Goal: Task Accomplishment & Management: Use online tool/utility

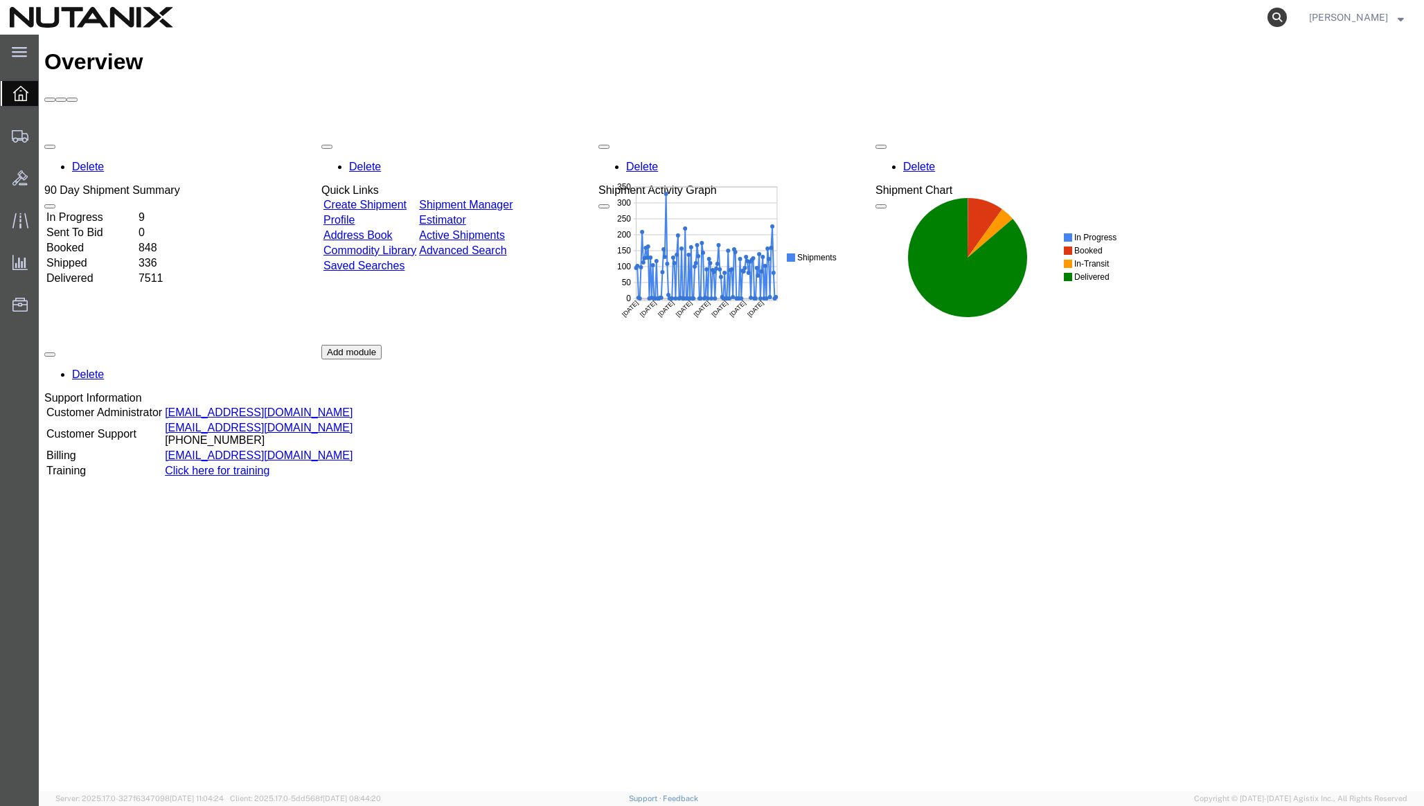
click at [1287, 15] on icon at bounding box center [1276, 17] width 19 height 19
click at [1194, 17] on input "search" at bounding box center [1056, 17] width 421 height 33
paste input "392118972225"
type input "392118972225"
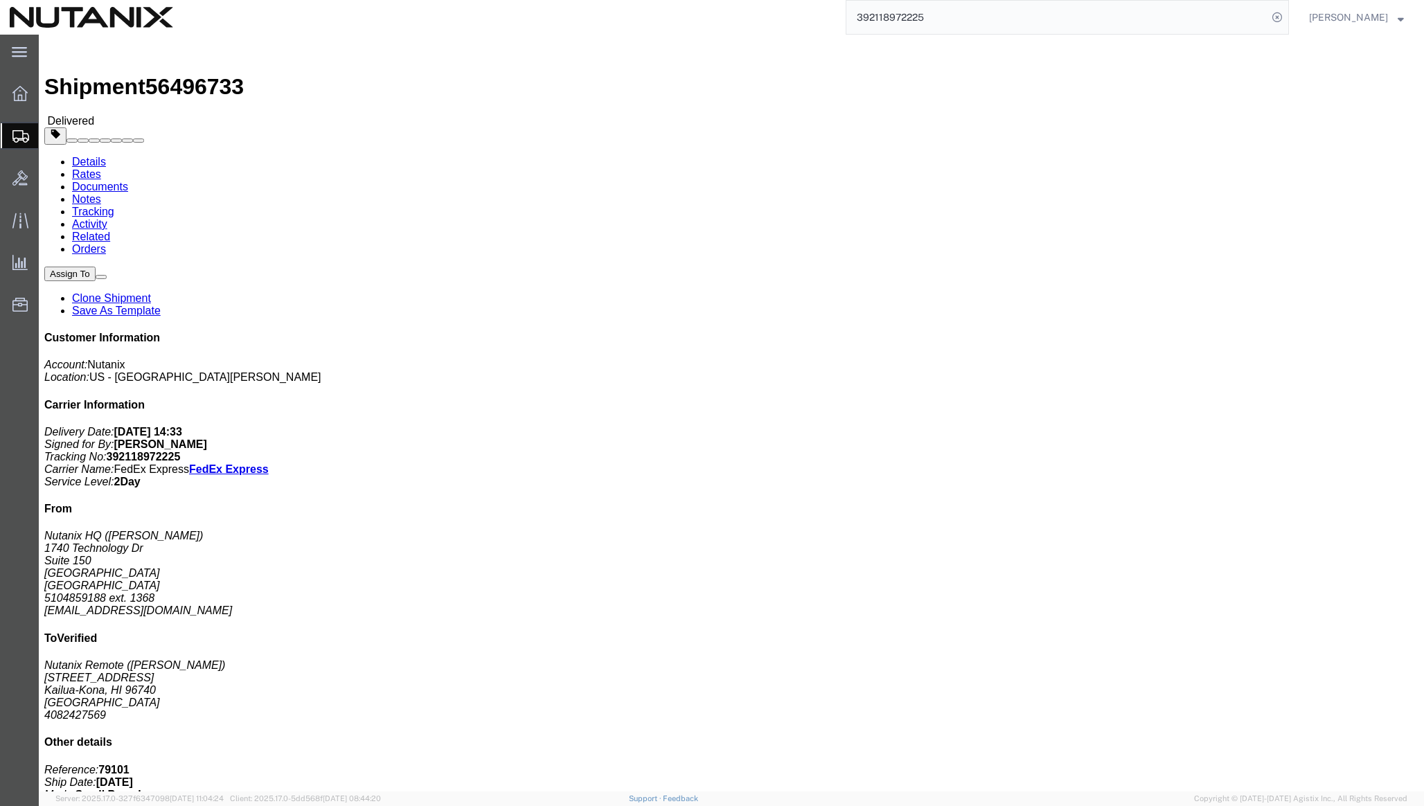
click link "Clone Shipment"
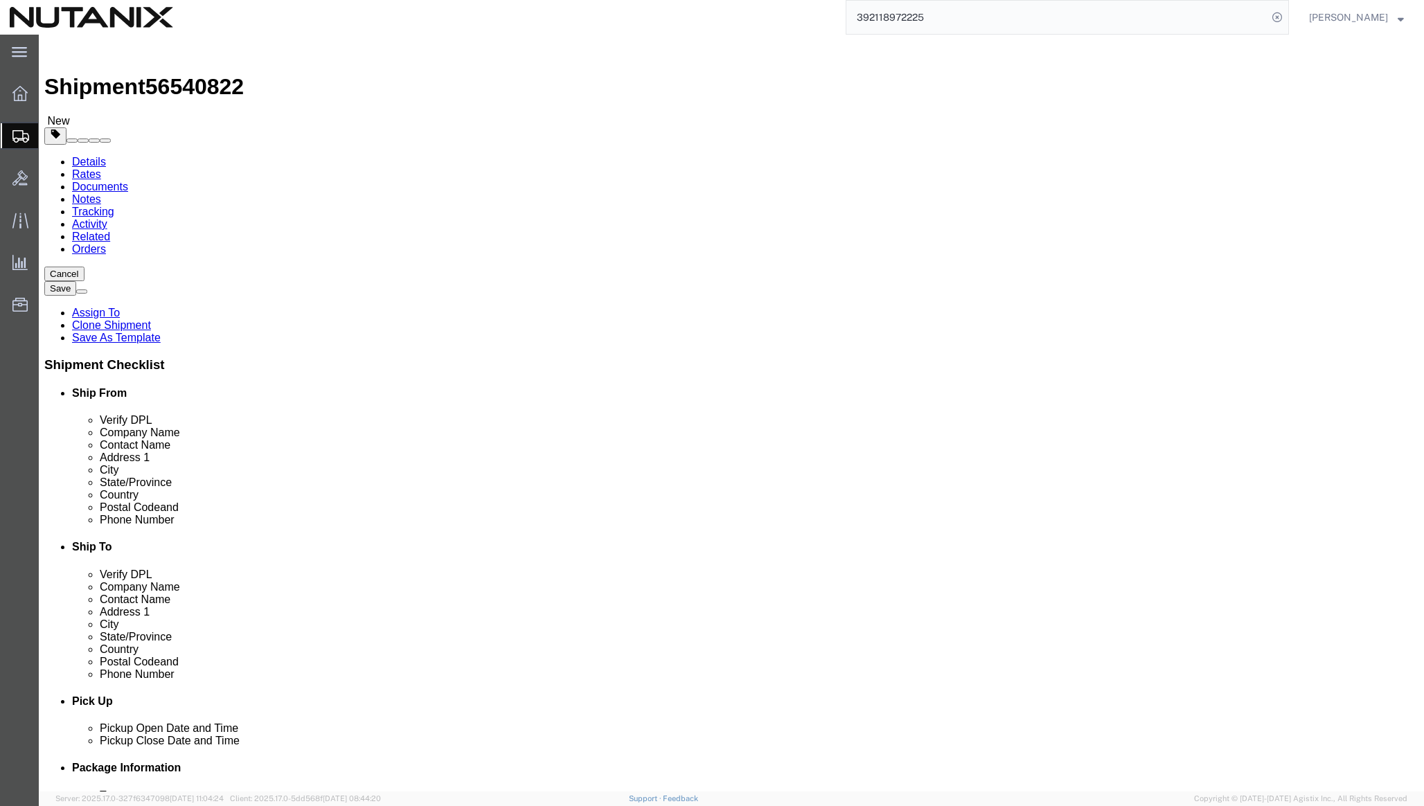
select select
drag, startPoint x: 288, startPoint y: 285, endPoint x: 187, endPoint y: 285, distance: 101.1
click div "Contact Name [PERSON_NAME]"
type input "[PERSON_NAME]"
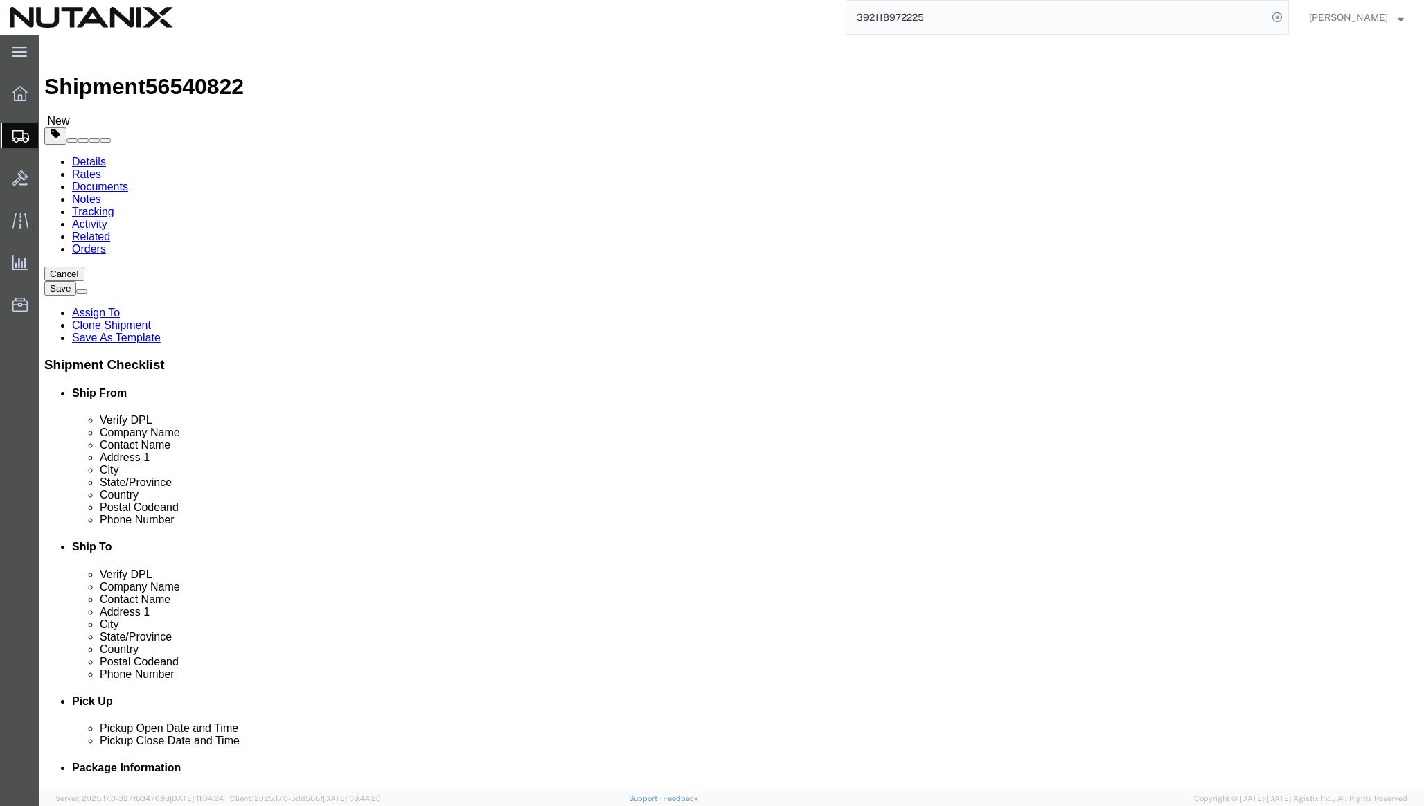
click p "- Nutanix HQ - ([PERSON_NAME]) [STREET_ADDRESS]"
select select
type input "[PERSON_NAME]"
type input "4085824331"
type input "[PERSON_NAME][EMAIL_ADDRESS][PERSON_NAME][DOMAIN_NAME]"
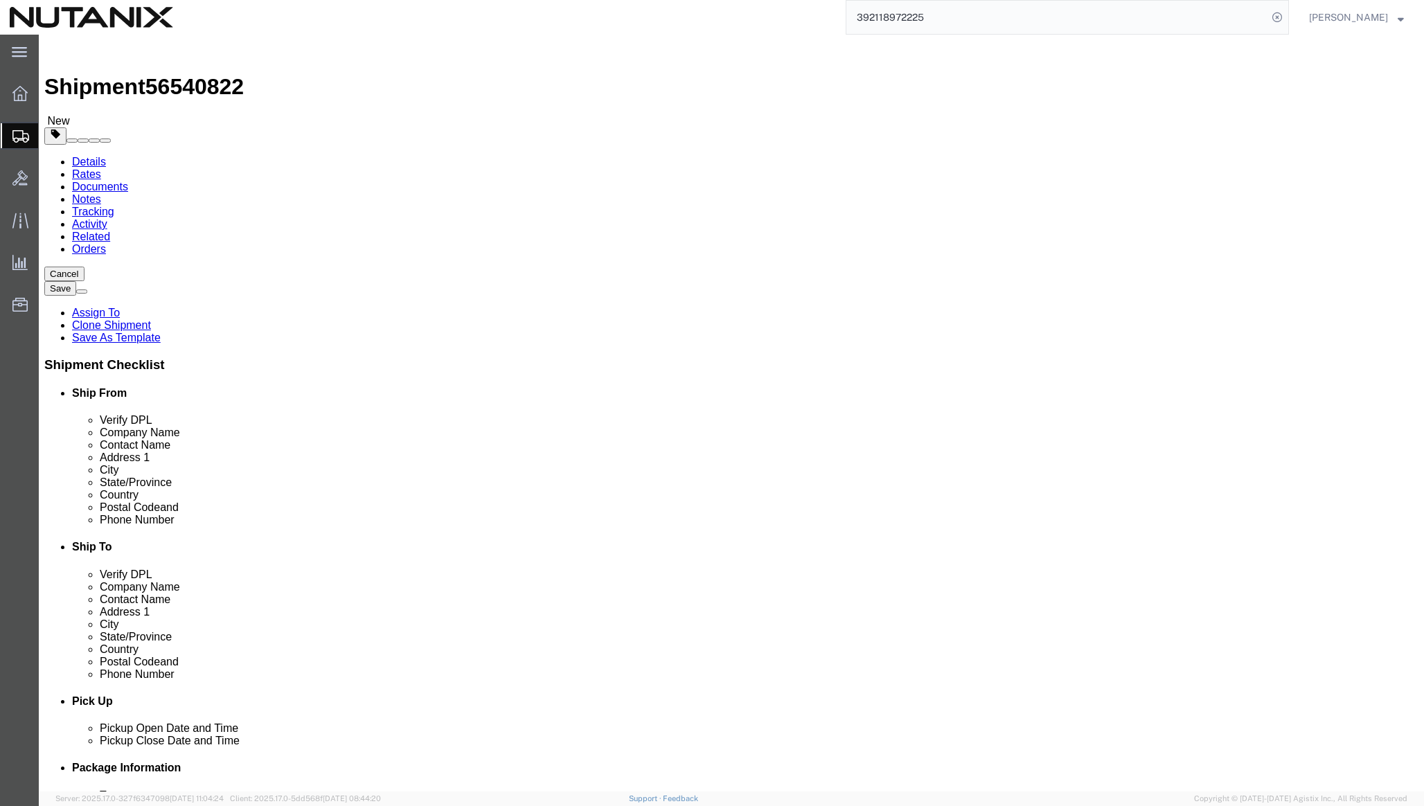
select select "CA"
type input "[PERSON_NAME]"
click div "Ship From Location Location My Profile Location [GEOGRAPHIC_DATA] - [GEOGRAPHIC…"
click input "text"
click icon
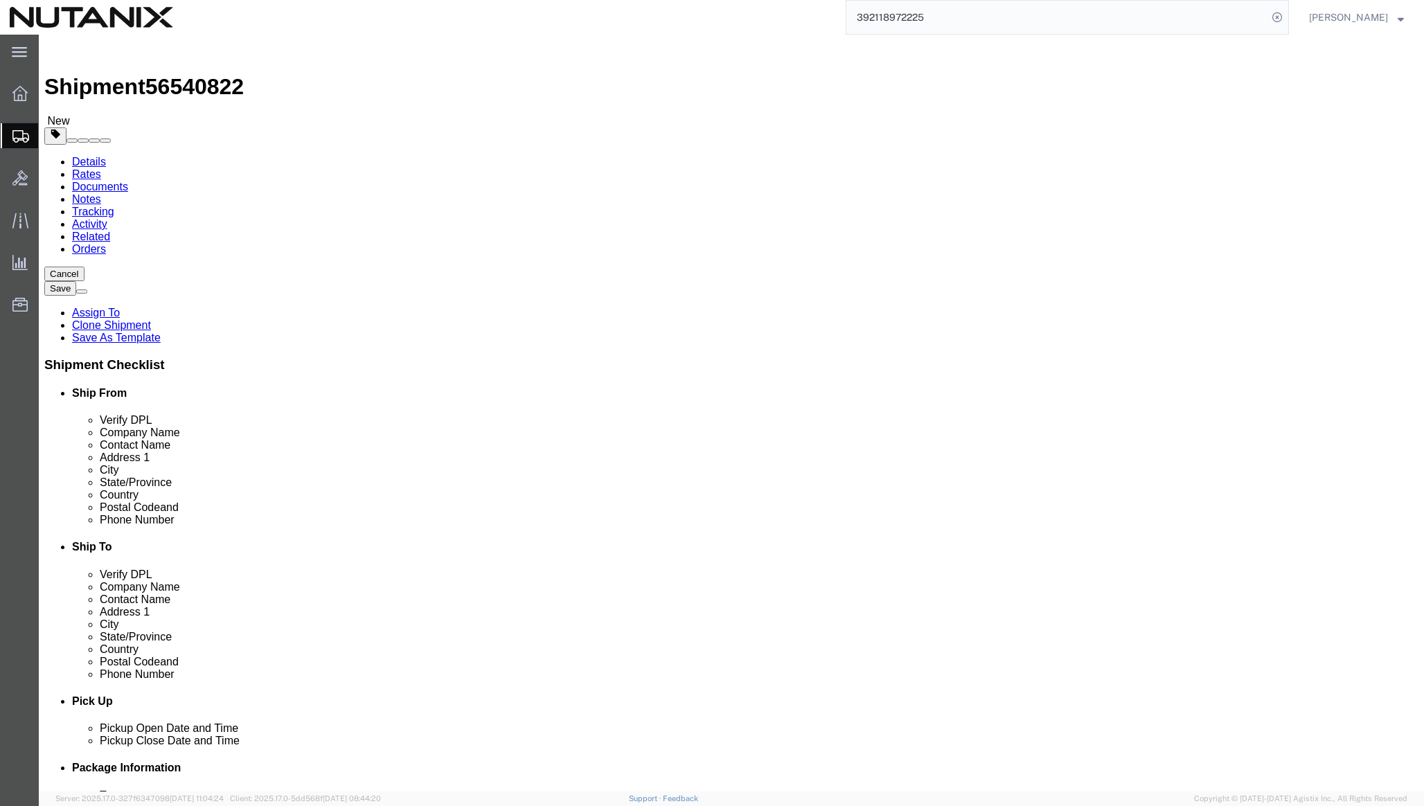
click dd "1000.00 USD"
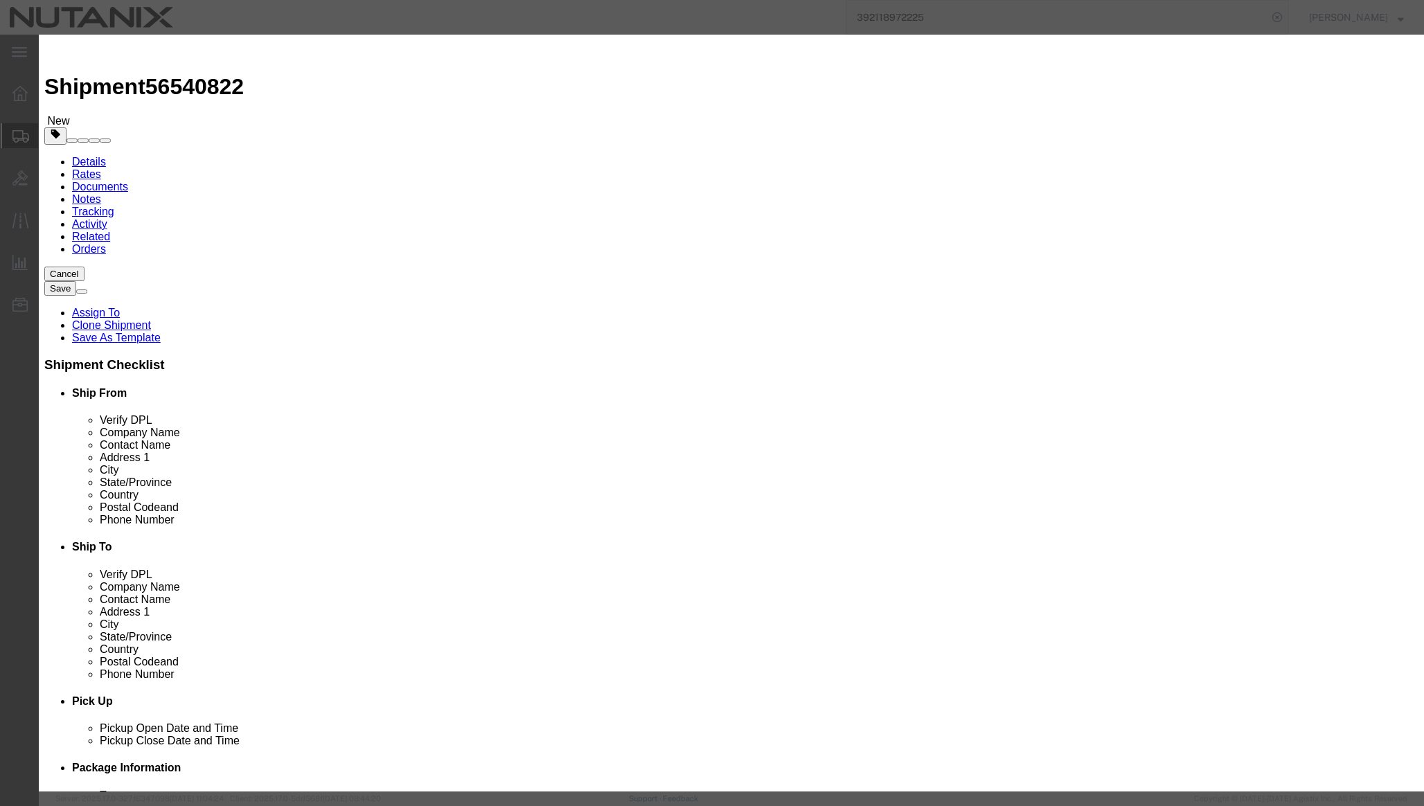
drag, startPoint x: 539, startPoint y: 107, endPoint x: 330, endPoint y: 107, distance: 209.2
click div "Product Name Macbook Pro"
type input "Lenovo ThinkPad"
click button "Save & Close"
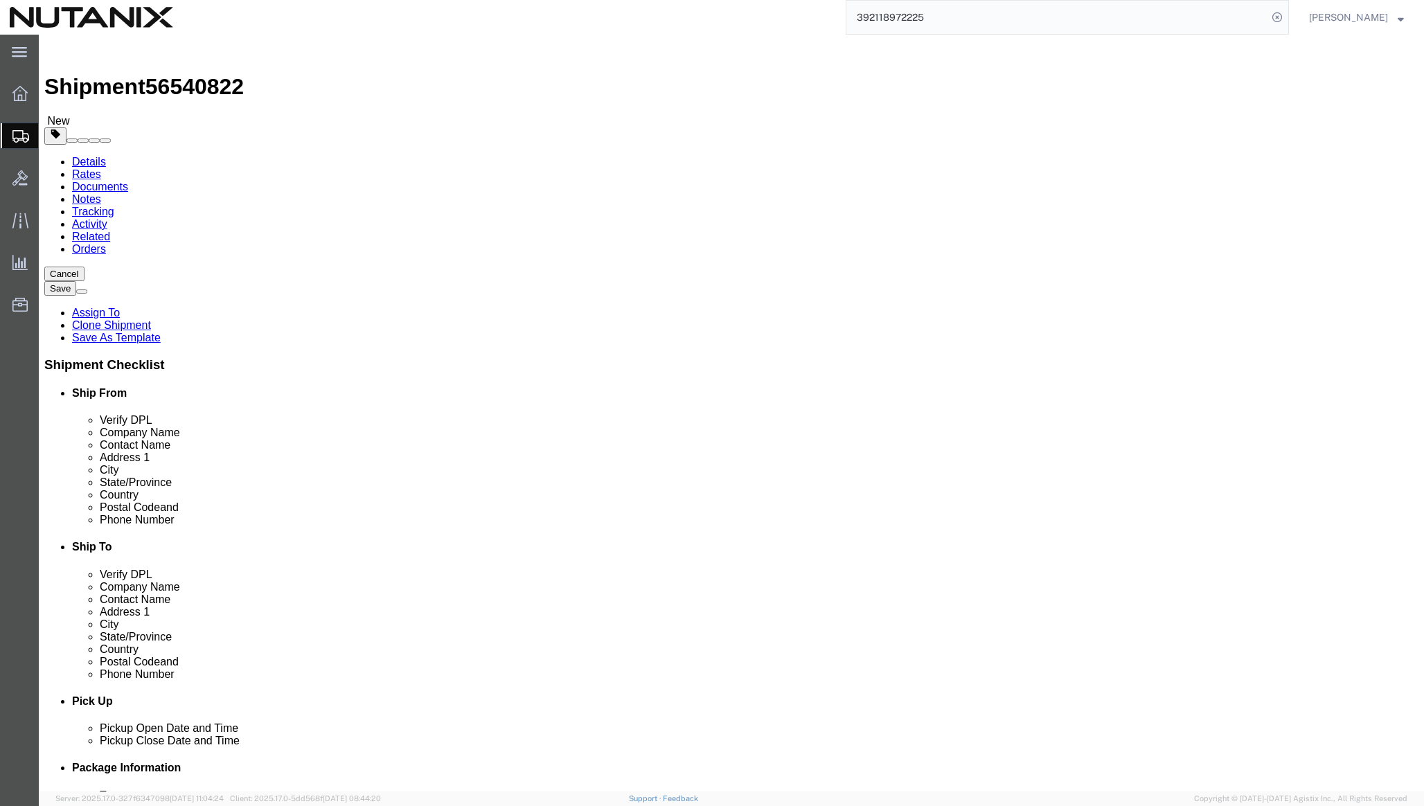
click icon
click input "text"
paste input "[EMAIL_ADDRESS][DOMAIN_NAME]"
type input "[EMAIL_ADDRESS][DOMAIN_NAME]"
checkbox input "true"
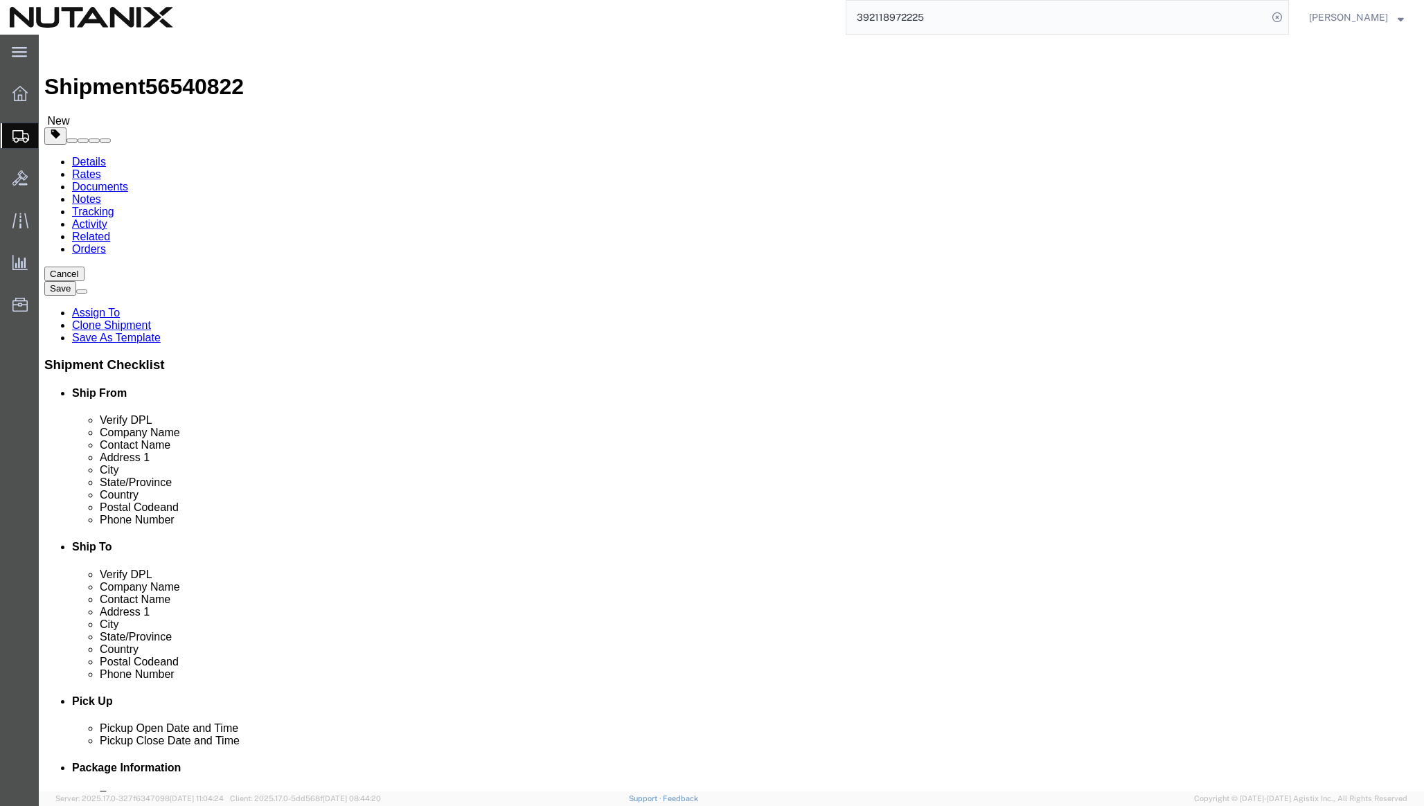
click button "Rate Shipment"
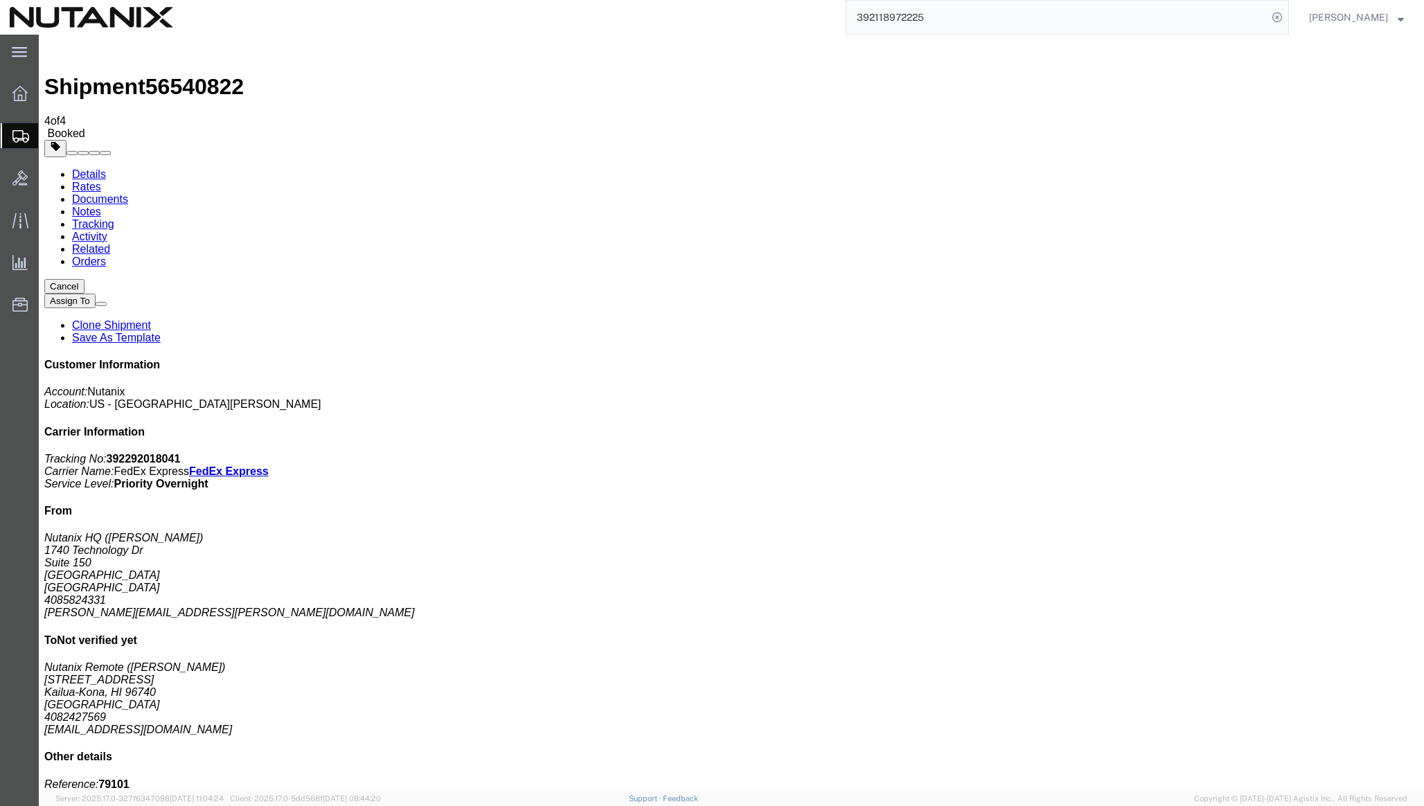
copy td "392292018041"
